Goal: Check status: Check status

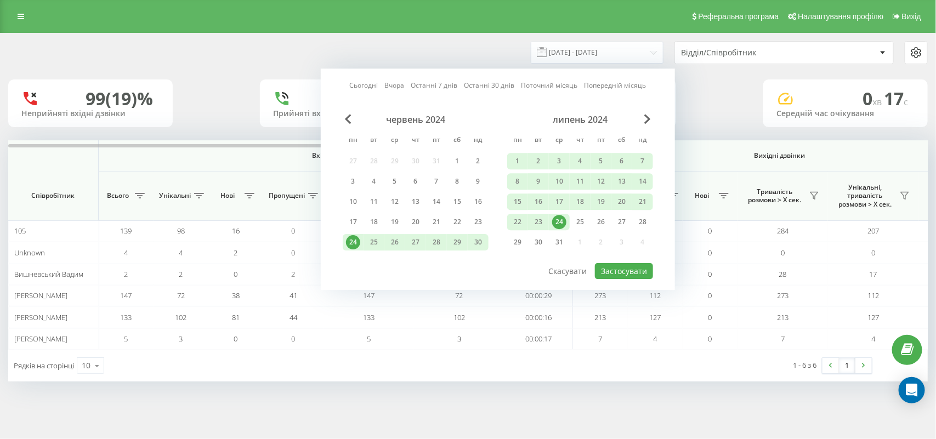
click at [363, 80] on div "Сьогодні Вчора Останні 7 днів Останні 30 днів Поточний місяць Попередній місяць" at bounding box center [498, 85] width 297 height 11
click at [364, 83] on link "Сьогодні" at bounding box center [364, 86] width 29 height 10
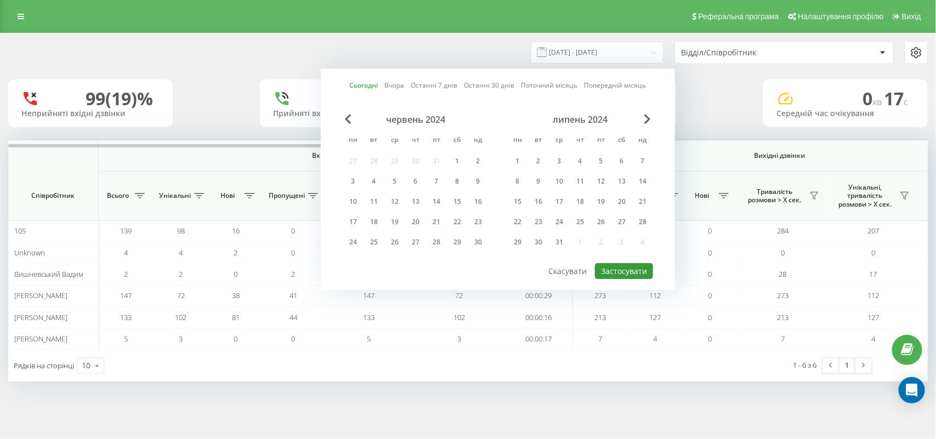
click at [618, 266] on button "Застосувати" at bounding box center [624, 271] width 58 height 16
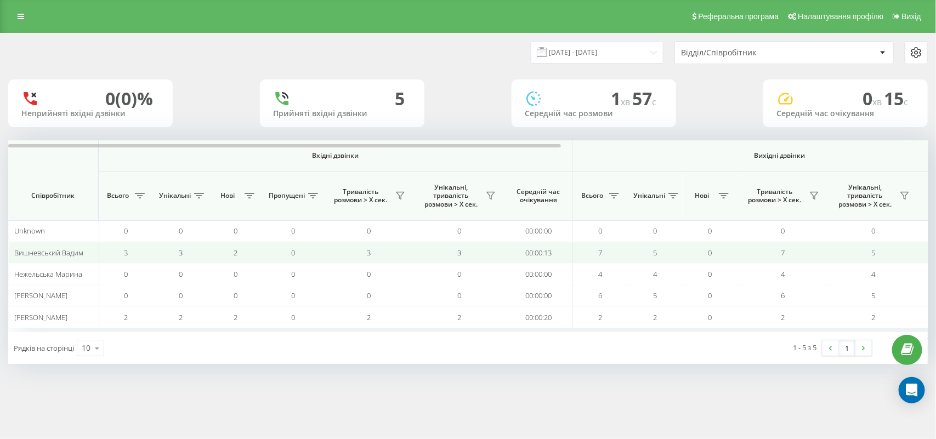
click at [100, 256] on td "3" at bounding box center [126, 252] width 55 height 21
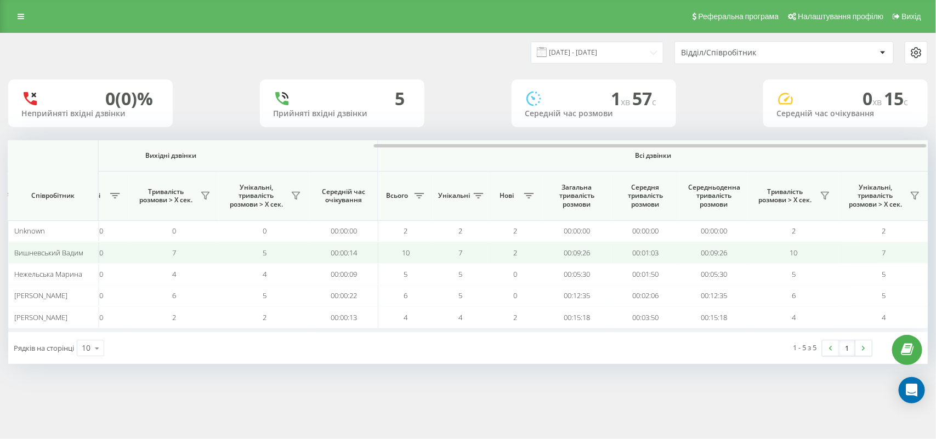
scroll to position [0, 610]
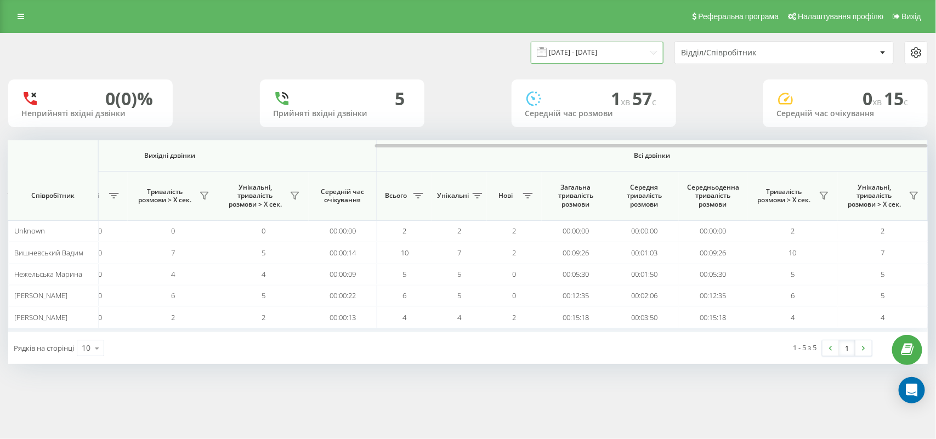
click at [609, 54] on input "[DATE] - [DATE]" at bounding box center [597, 52] width 133 height 21
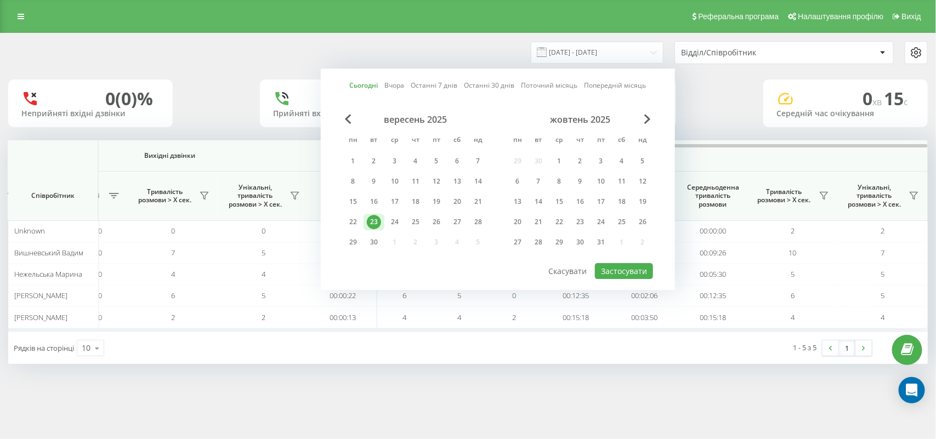
click at [538, 85] on link "Поточний місяць" at bounding box center [550, 86] width 57 height 10
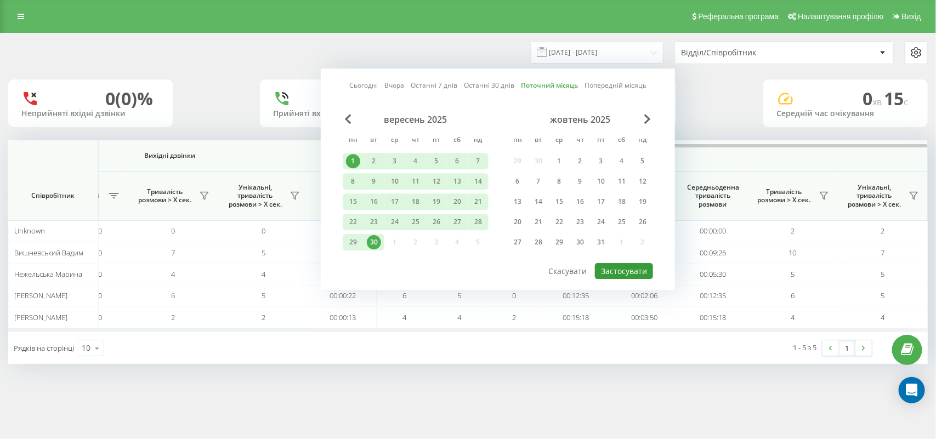
click at [617, 263] on button "Застосувати" at bounding box center [624, 271] width 58 height 16
type input "[DATE] - [DATE]"
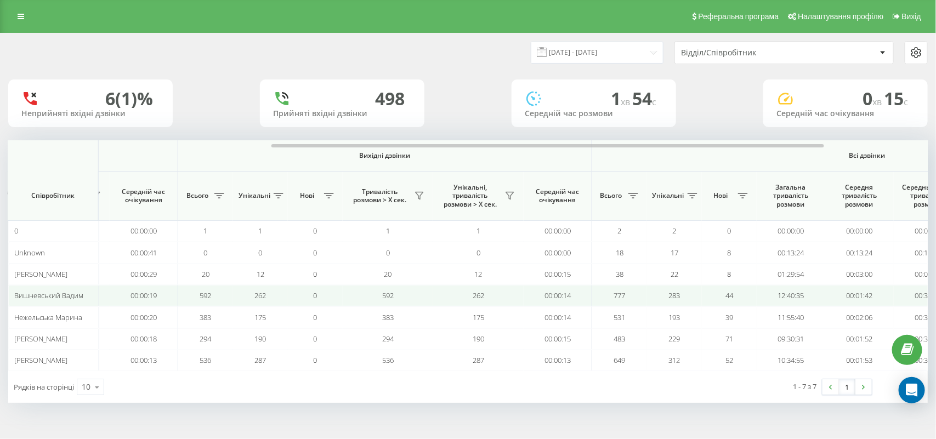
scroll to position [0, 411]
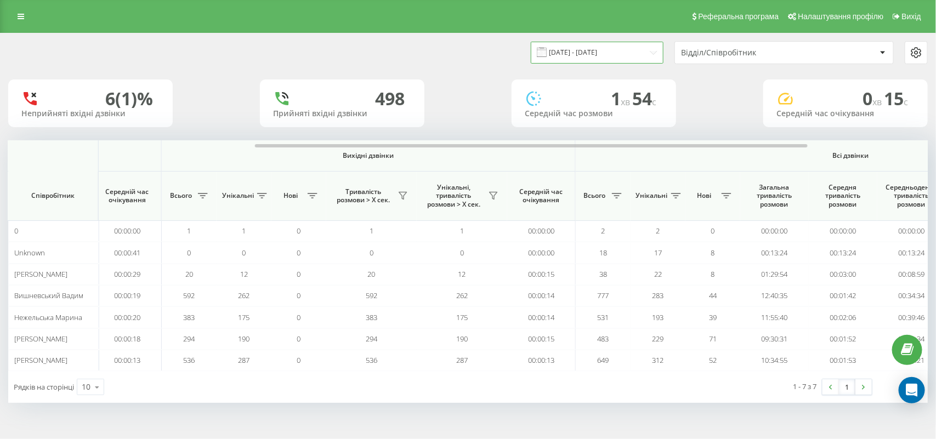
click at [613, 50] on input "[DATE] - [DATE]" at bounding box center [597, 52] width 133 height 21
